Goal: Task Accomplishment & Management: Manage account settings

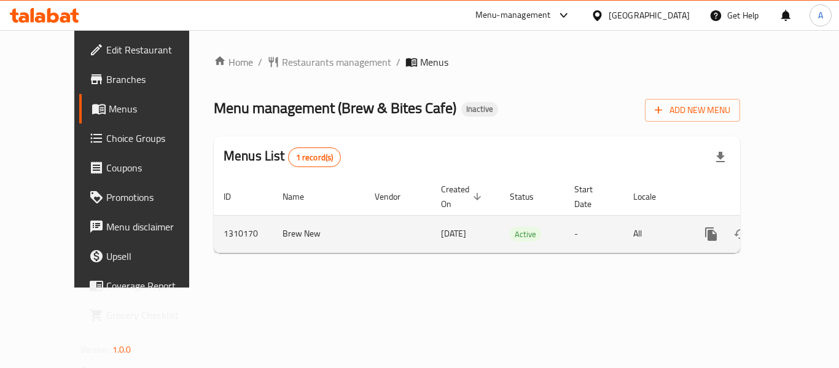
click at [795, 227] on icon "enhanced table" at bounding box center [800, 234] width 15 height 15
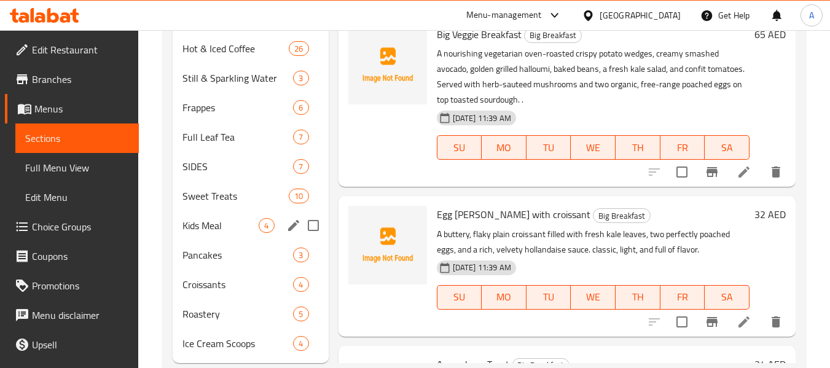
scroll to position [521, 0]
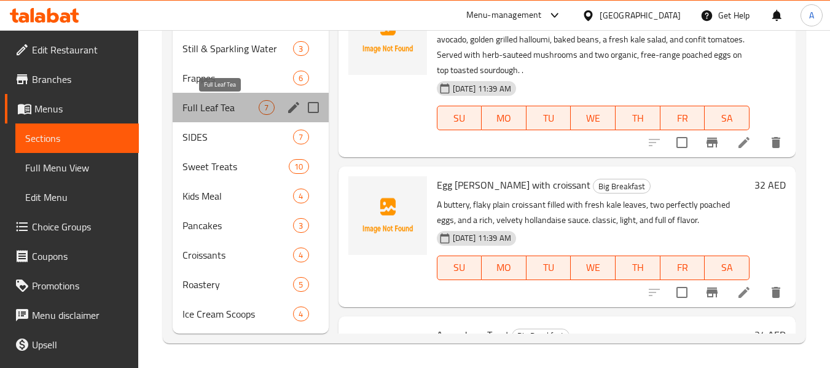
click at [213, 112] on span "Full Leaf Tea" at bounding box center [221, 107] width 76 height 15
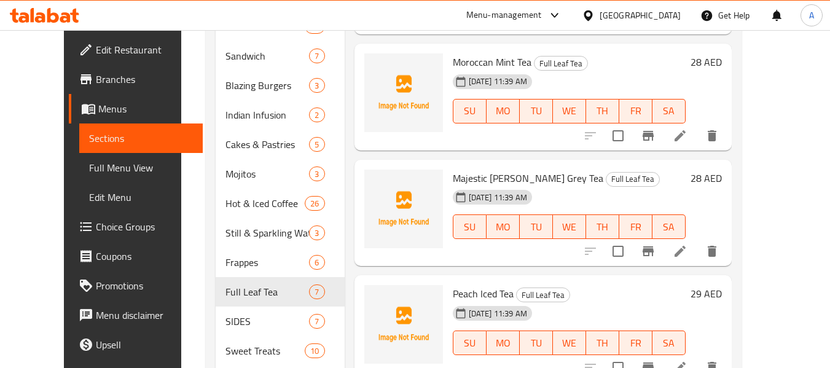
scroll to position [61, 0]
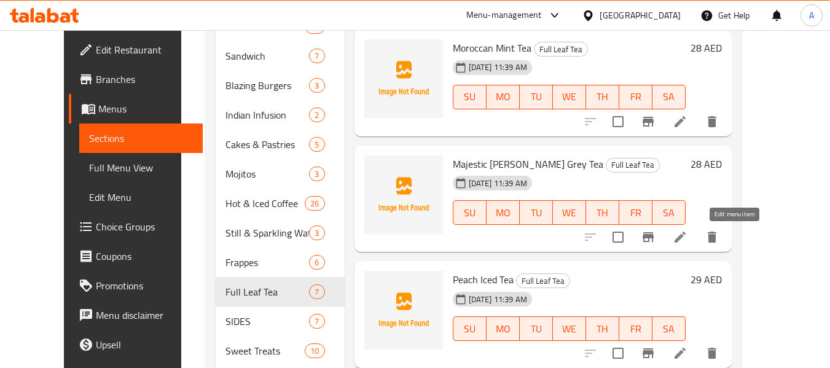
click at [688, 238] on icon at bounding box center [680, 237] width 15 height 15
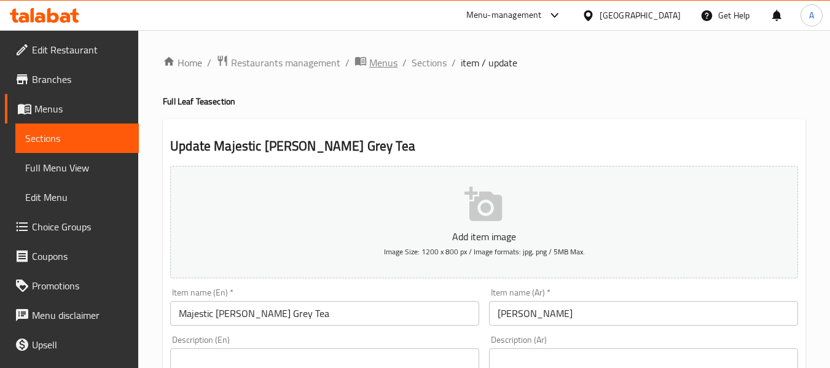
click at [390, 70] on span "Menus" at bounding box center [383, 62] width 28 height 15
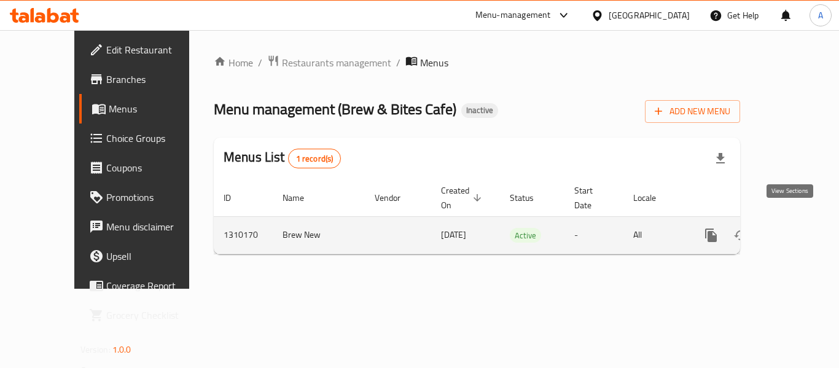
click at [793, 228] on icon "enhanced table" at bounding box center [800, 235] width 15 height 15
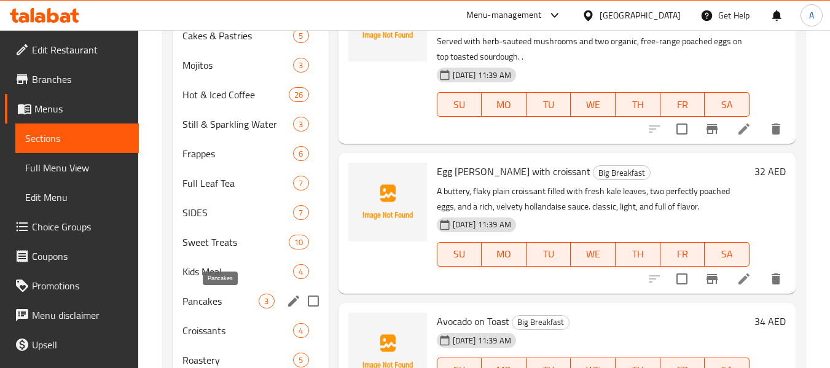
scroll to position [492, 0]
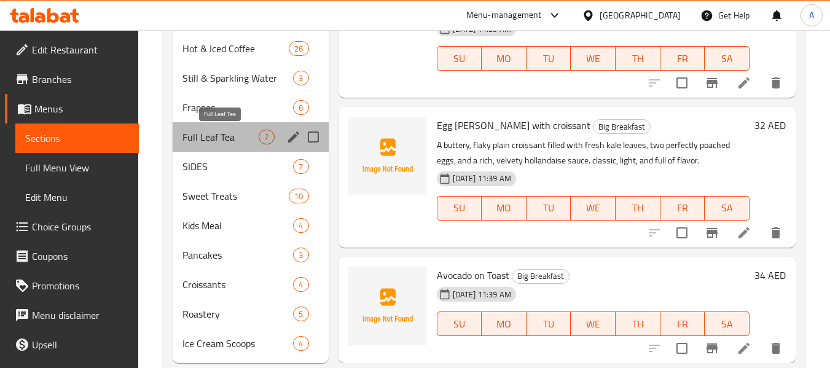
click at [213, 136] on span "Full Leaf Tea" at bounding box center [221, 137] width 76 height 15
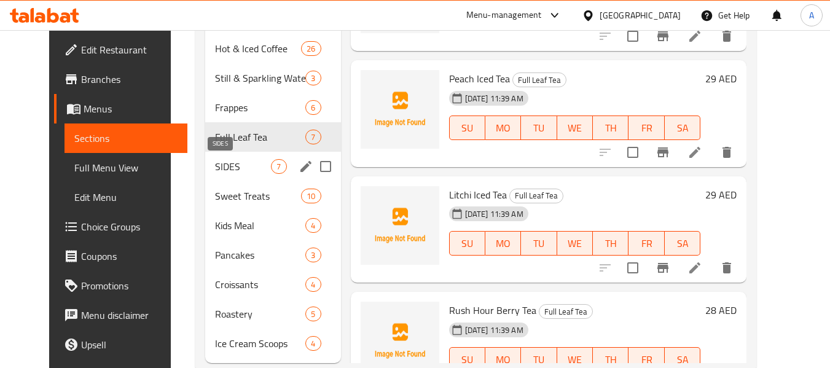
click at [215, 168] on span "SIDES" at bounding box center [243, 166] width 56 height 15
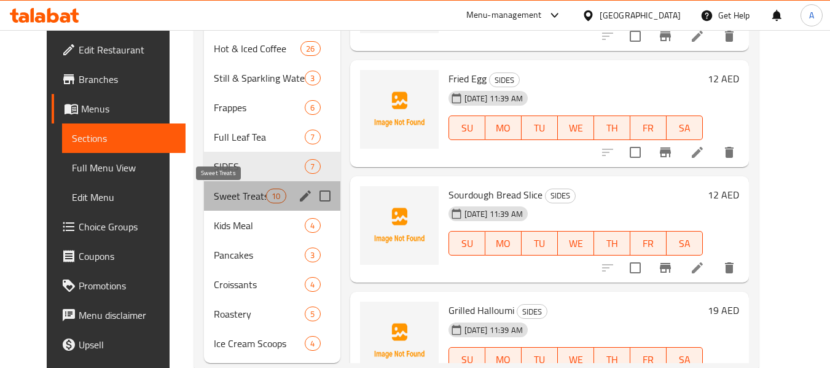
click at [214, 190] on span "Sweet Treats" at bounding box center [240, 196] width 52 height 15
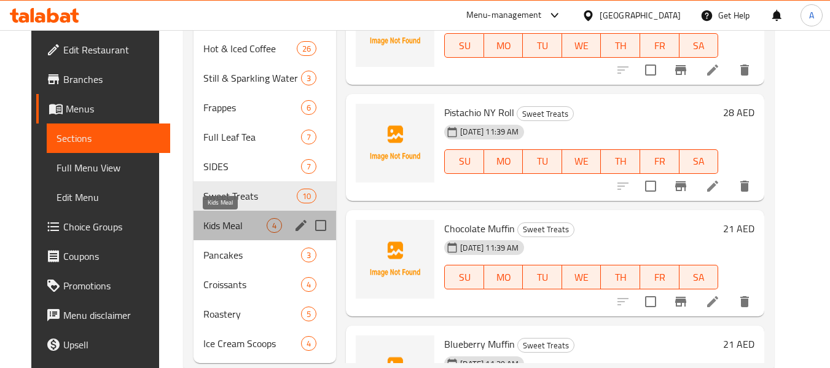
click at [206, 226] on span "Kids Meal" at bounding box center [234, 225] width 63 height 15
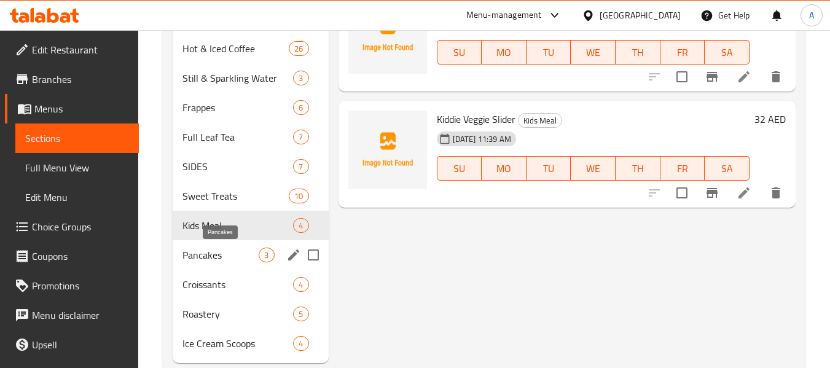
click at [205, 249] on span "Pancakes" at bounding box center [221, 255] width 76 height 15
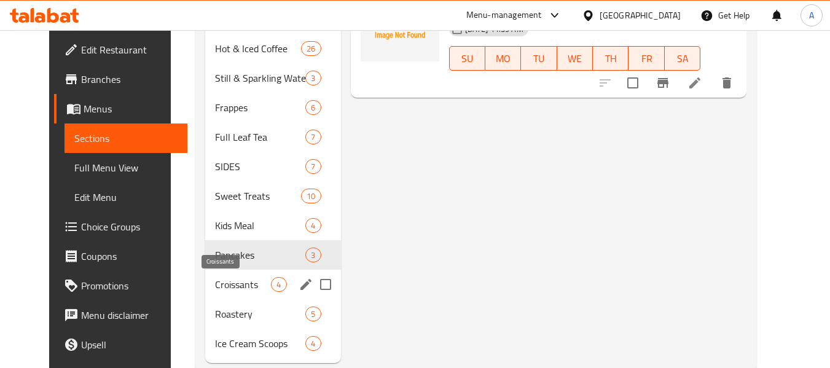
click at [215, 285] on span "Croissants" at bounding box center [243, 284] width 56 height 15
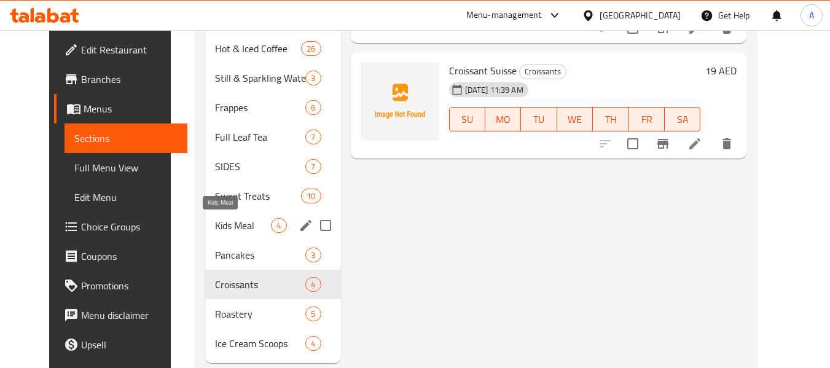
click at [215, 230] on span "Kids Meal" at bounding box center [243, 225] width 56 height 15
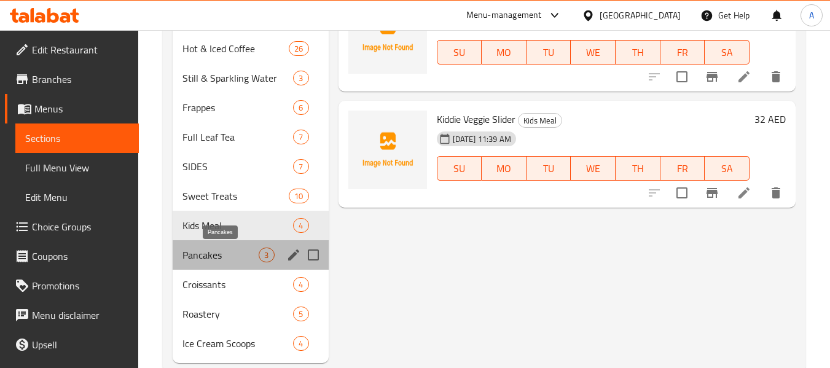
drag, startPoint x: 199, startPoint y: 258, endPoint x: 213, endPoint y: 262, distance: 14.6
click at [200, 259] on span "Pancakes" at bounding box center [221, 255] width 76 height 15
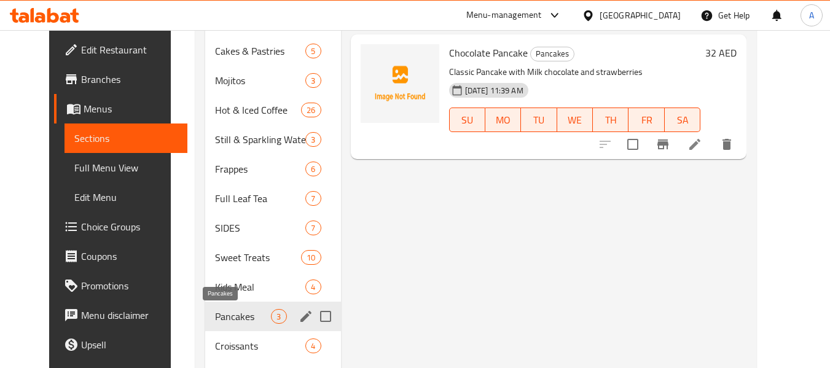
scroll to position [521, 0]
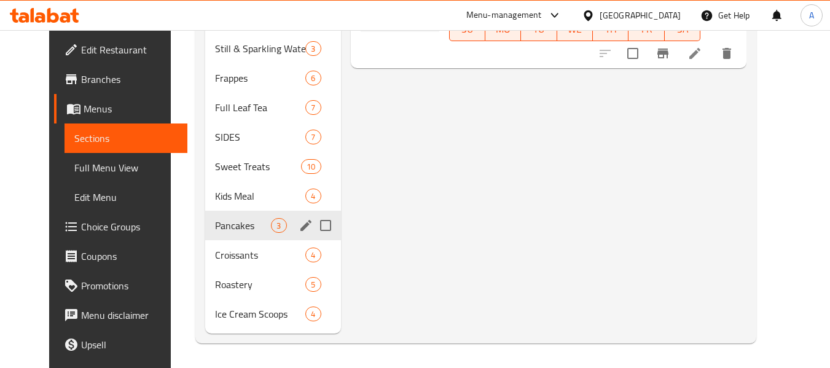
click at [205, 239] on div "Pancakes 3" at bounding box center [272, 225] width 135 height 29
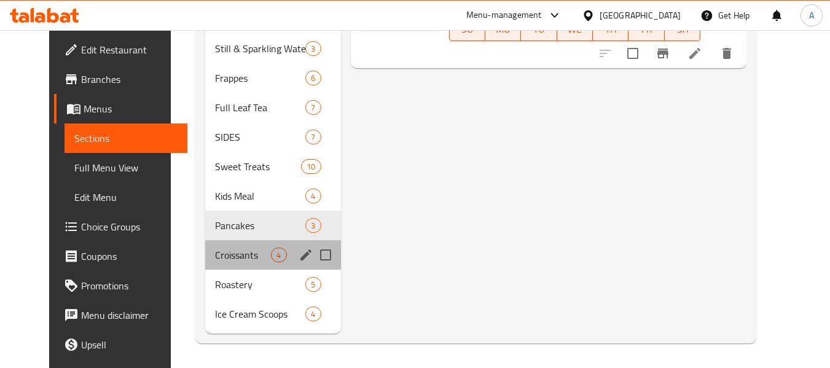
click at [205, 246] on div "Croissants 4" at bounding box center [272, 254] width 135 height 29
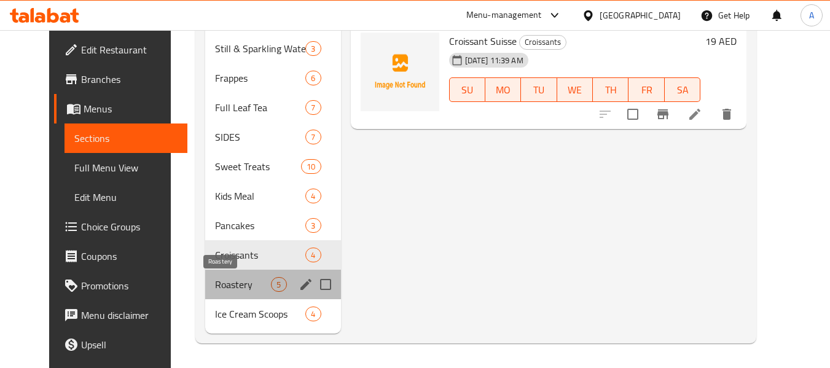
click at [215, 286] on span "Roastery" at bounding box center [243, 284] width 56 height 15
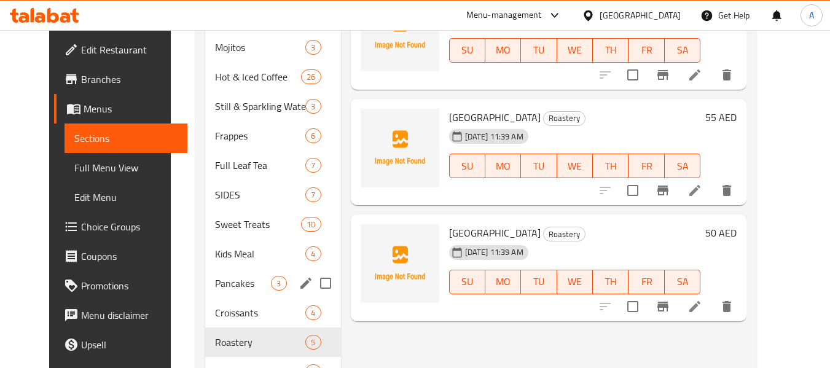
scroll to position [521, 0]
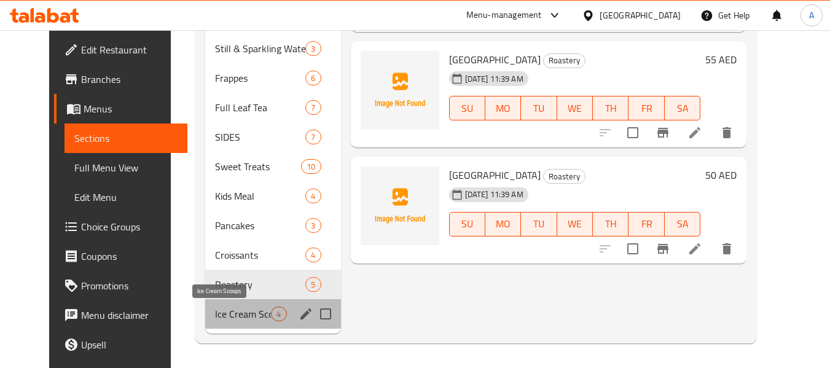
click at [215, 316] on span "Ice Cream Scoops" at bounding box center [243, 314] width 56 height 15
